Goal: Task Accomplishment & Management: Complete application form

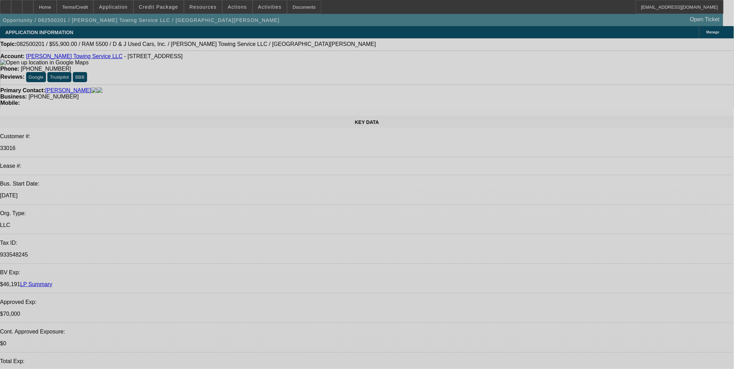
select select "0"
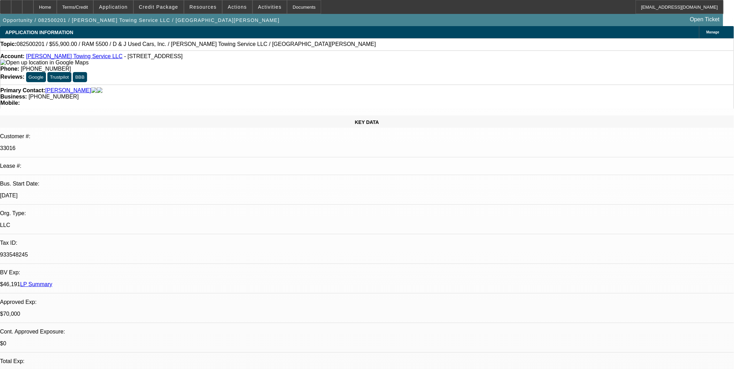
select select "2"
select select "0.1"
select select "2"
select select "0.1"
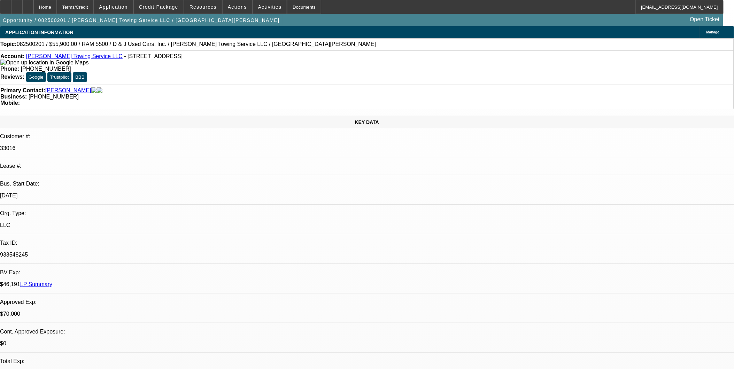
select select "0"
select select "2"
select select "0.1"
select select "0"
select select "2"
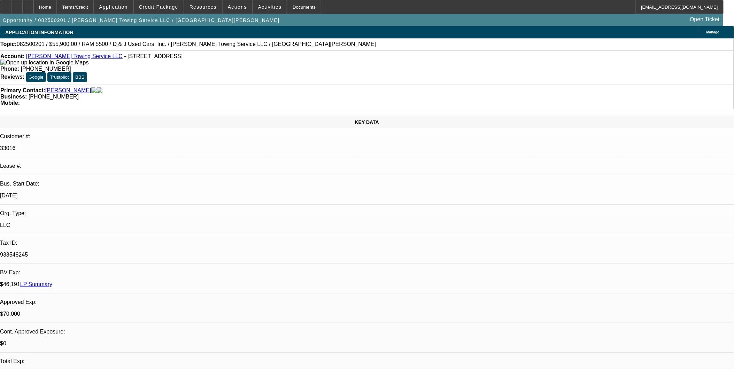
select select "0.1"
select select "1"
select select "2"
select select "4"
select select "1"
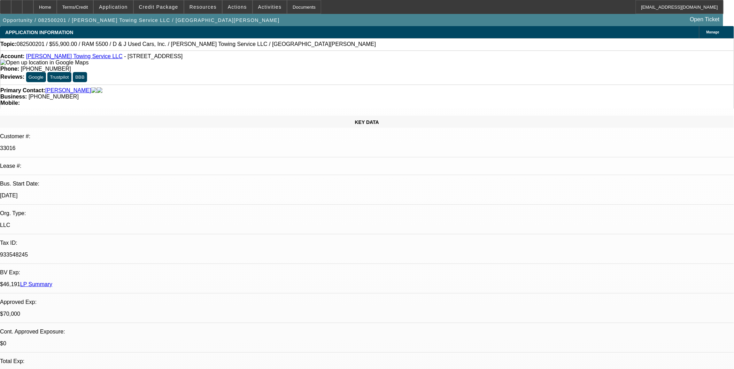
select select "2"
select select "4"
select select "1"
select select "2"
select select "4"
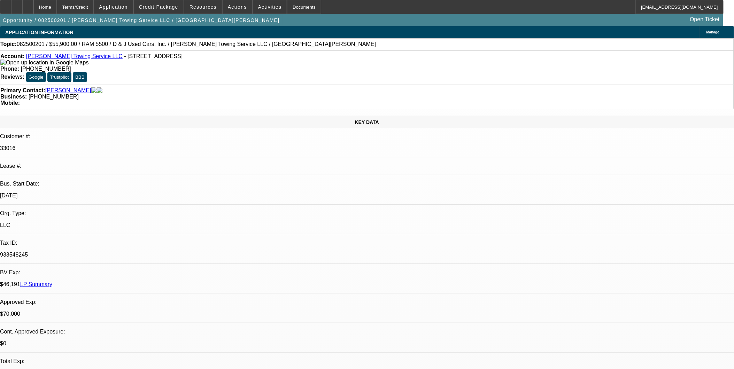
select select "1"
select select "2"
select select "4"
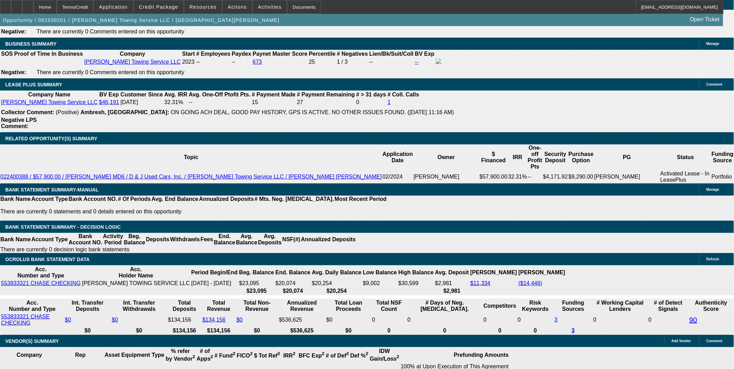
scroll to position [116, 0]
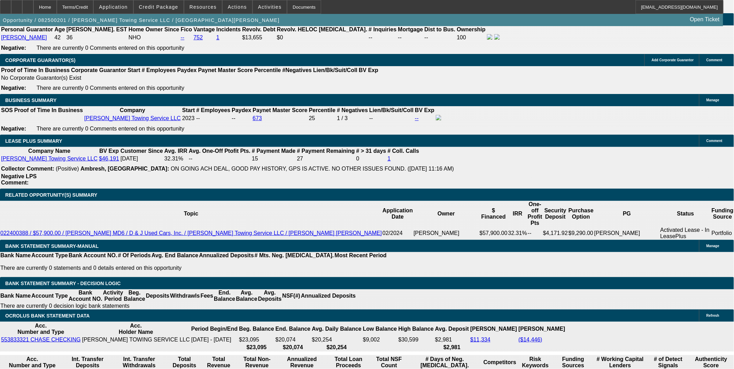
scroll to position [1161, 0]
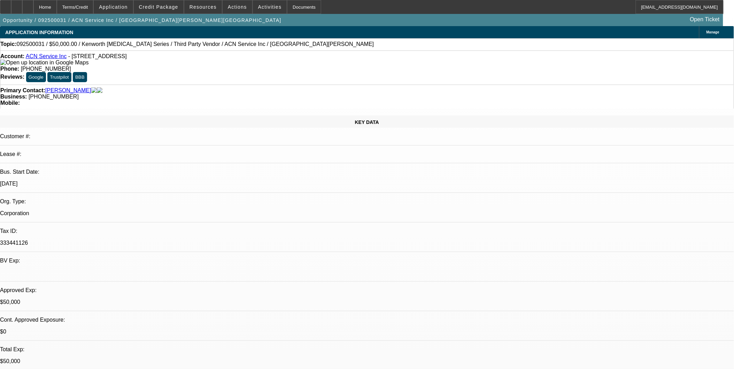
select select "0"
select select "2"
select select "0.1"
select select "0"
select select "2"
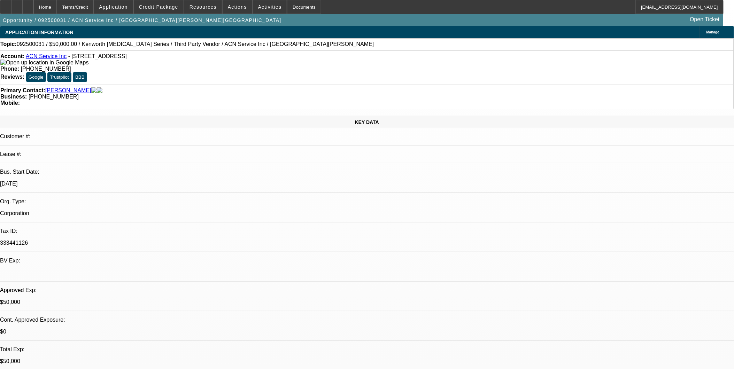
select select "0.1"
select select "0"
select select "2"
select select "0.1"
select select "0"
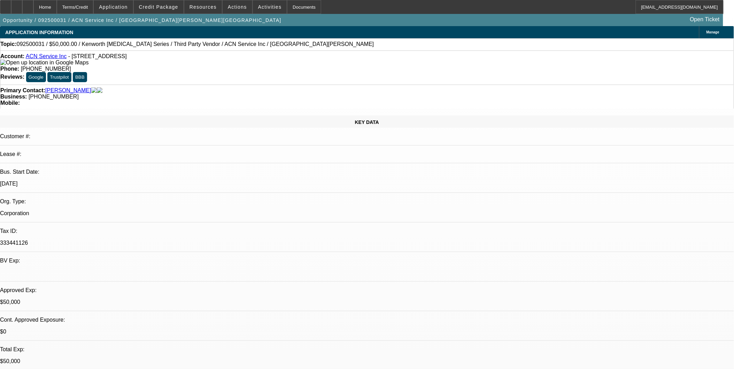
select select "0"
select select "0.1"
select select "1"
select select "2"
select select "4"
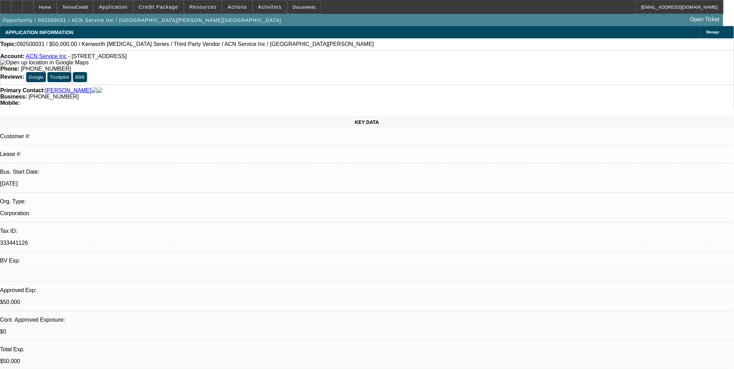
select select "1"
select select "2"
select select "4"
select select "1"
select select "2"
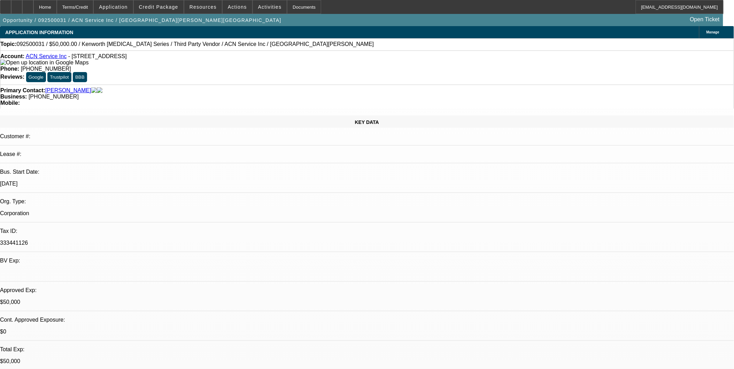
select select "4"
select select "1"
select select "4"
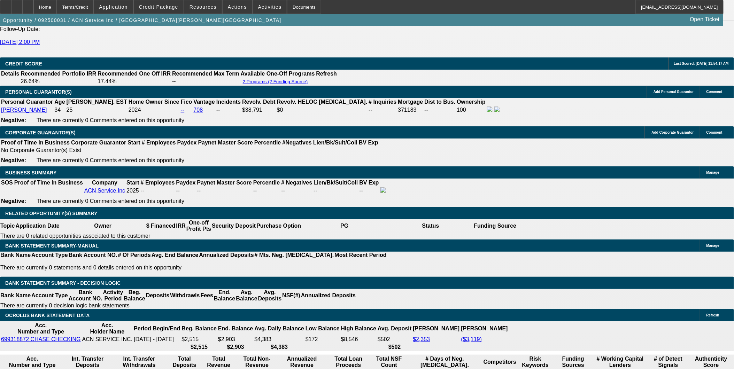
scroll to position [969, 0]
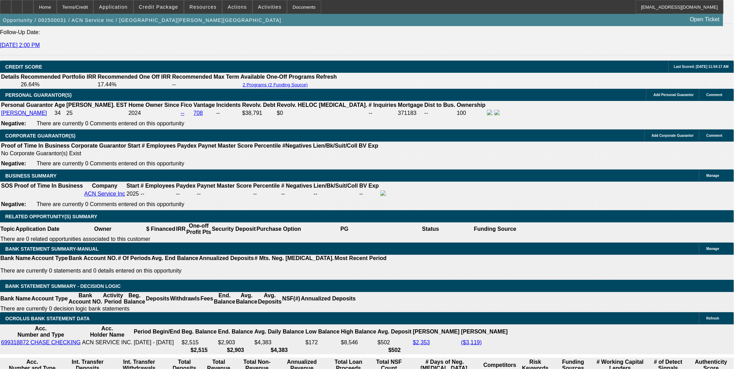
drag, startPoint x: 139, startPoint y: 322, endPoint x: 183, endPoint y: 326, distance: 44.0
drag, startPoint x: 183, startPoint y: 326, endPoint x: 129, endPoint y: 333, distance: 54.5
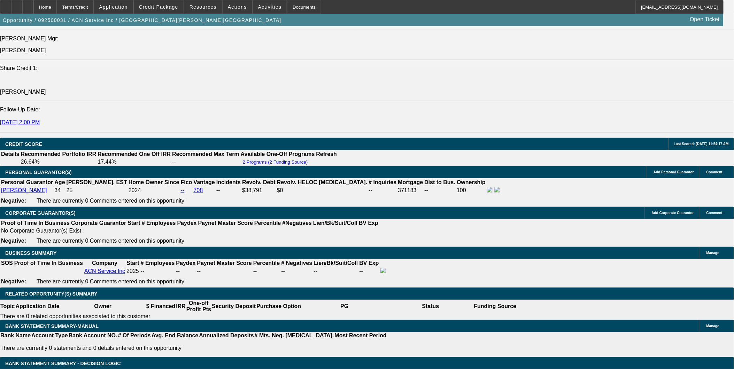
scroll to position [969, 0]
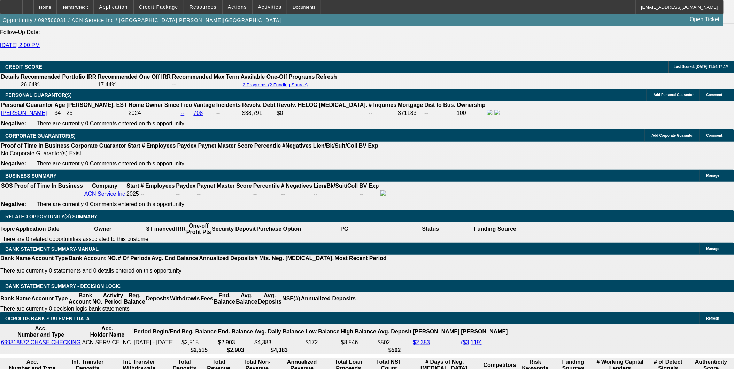
click at [33, 9] on div at bounding box center [27, 7] width 11 height 14
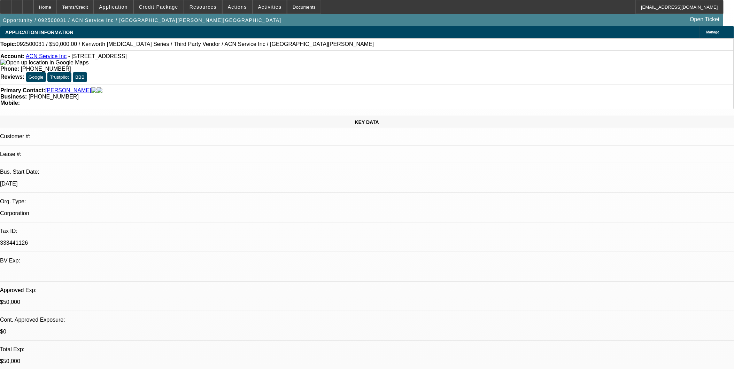
select select "0"
select select "2"
select select "0.1"
select select "0"
select select "2"
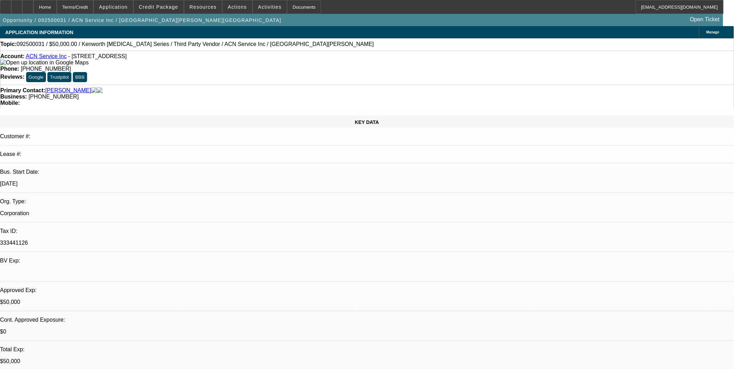
select select "0.1"
select select "0"
select select "2"
select select "0.1"
select select "0"
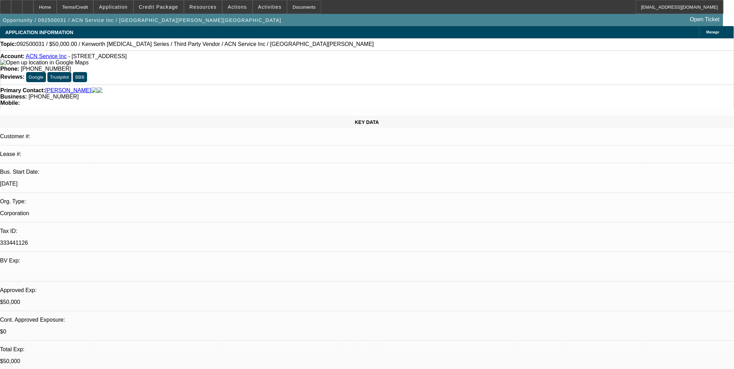
select select "0"
select select "0.1"
select select "1"
select select "2"
select select "4"
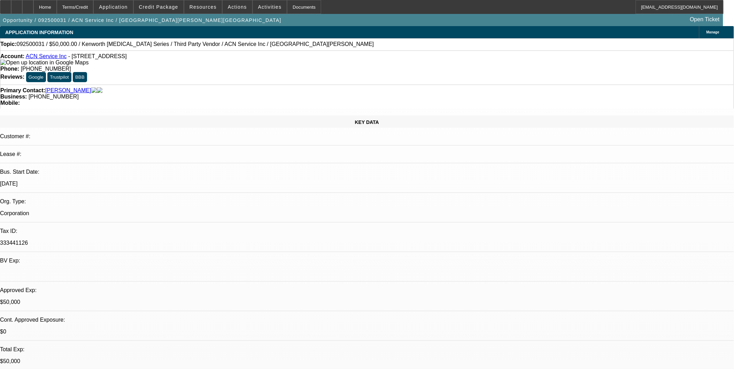
select select "1"
select select "2"
select select "4"
select select "1"
select select "2"
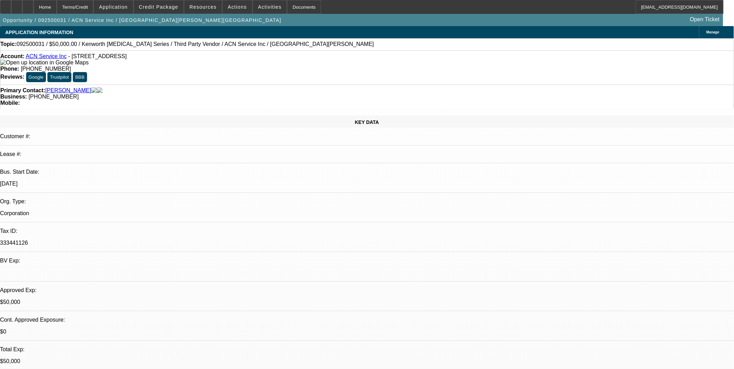
select select "4"
select select "1"
select select "4"
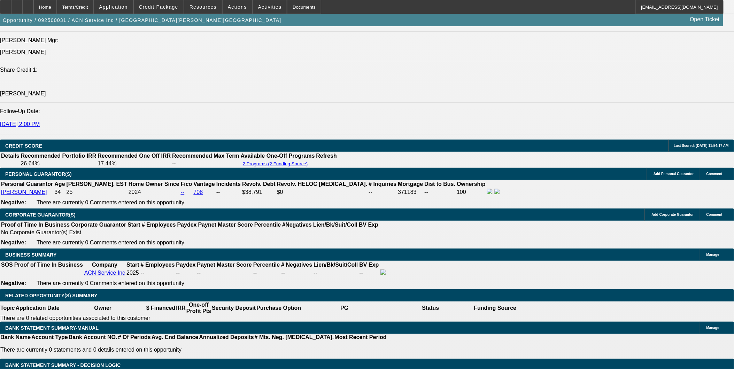
scroll to position [930, 0]
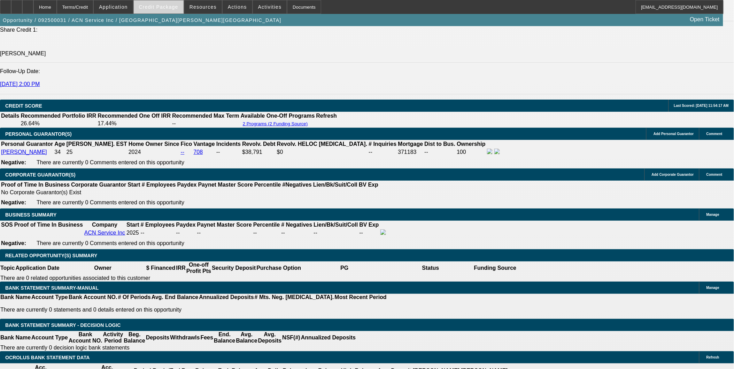
click at [170, 6] on span "Credit Package" at bounding box center [158, 7] width 39 height 6
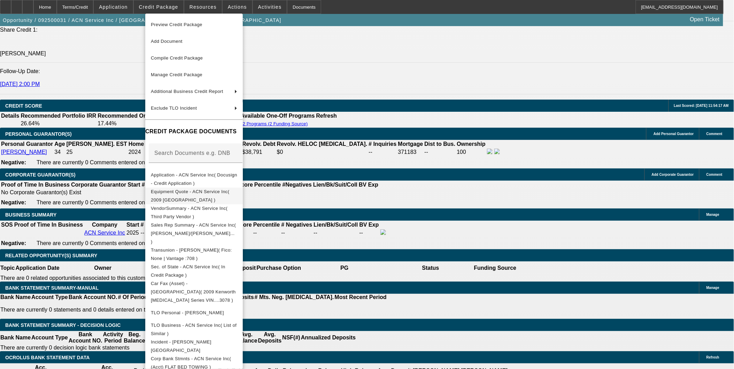
click at [231, 187] on button "Equipment Quote - ACN Service Inc( 2009 Kenworth )" at bounding box center [194, 195] width 98 height 17
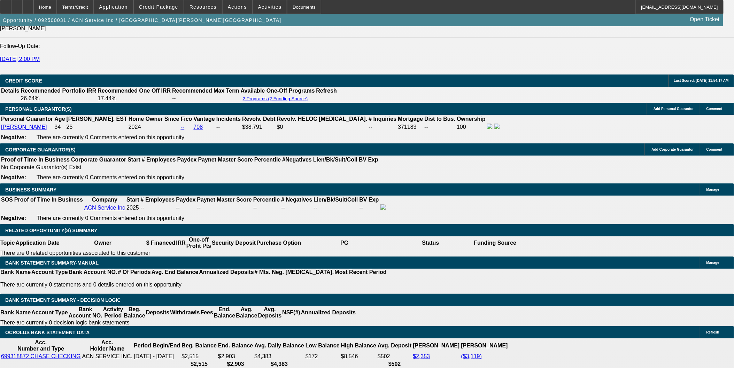
scroll to position [969, 0]
